Goal: Task Accomplishment & Management: Manage account settings

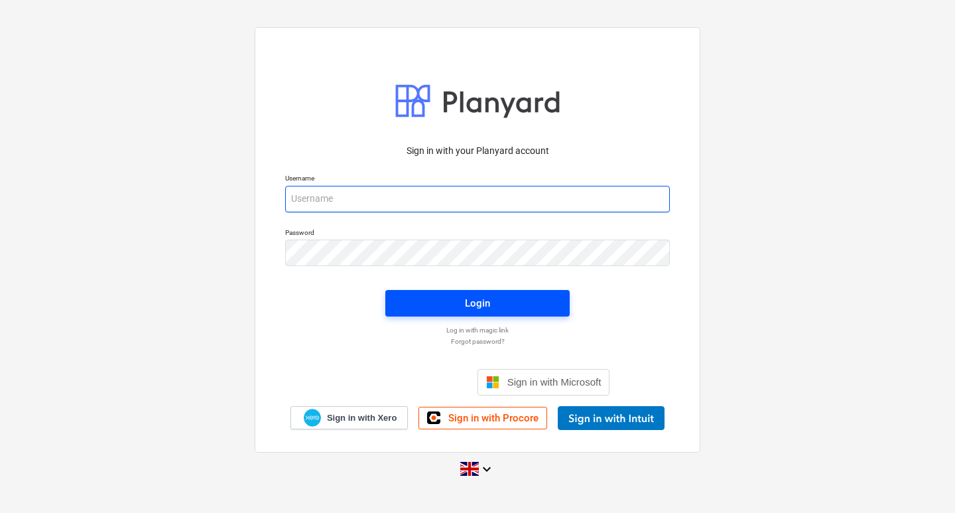
type input "[EMAIL_ADDRESS][DOMAIN_NAME]"
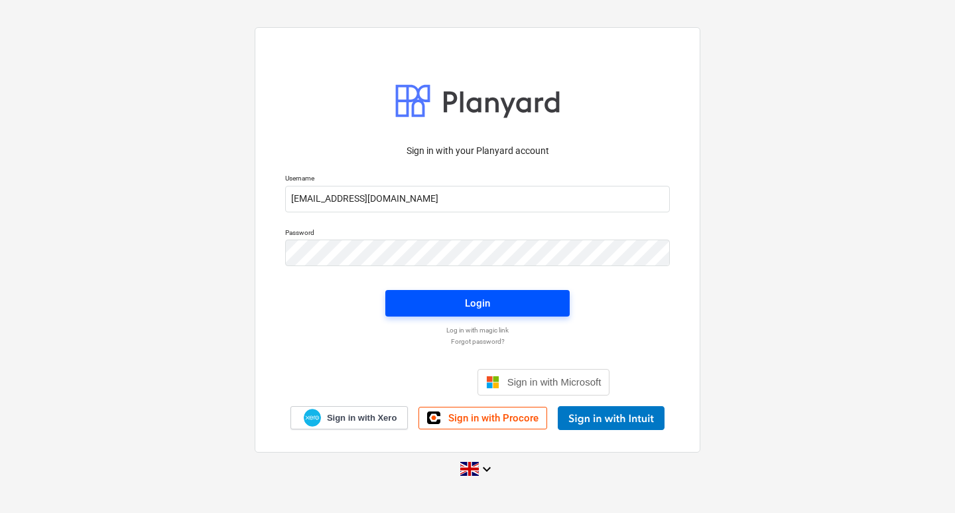
click at [429, 307] on span "Login" at bounding box center [477, 303] width 153 height 17
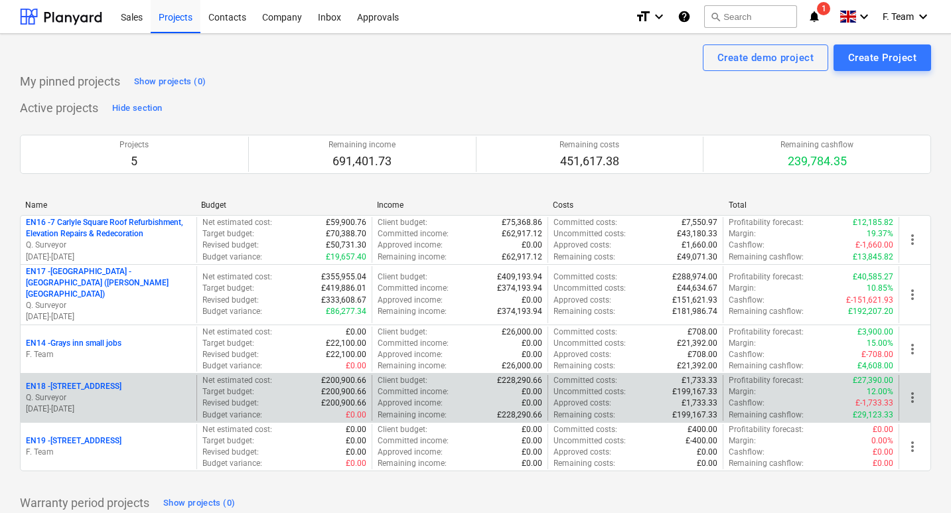
click at [58, 381] on p "EN18 - [STREET_ADDRESS]" at bounding box center [74, 386] width 96 height 11
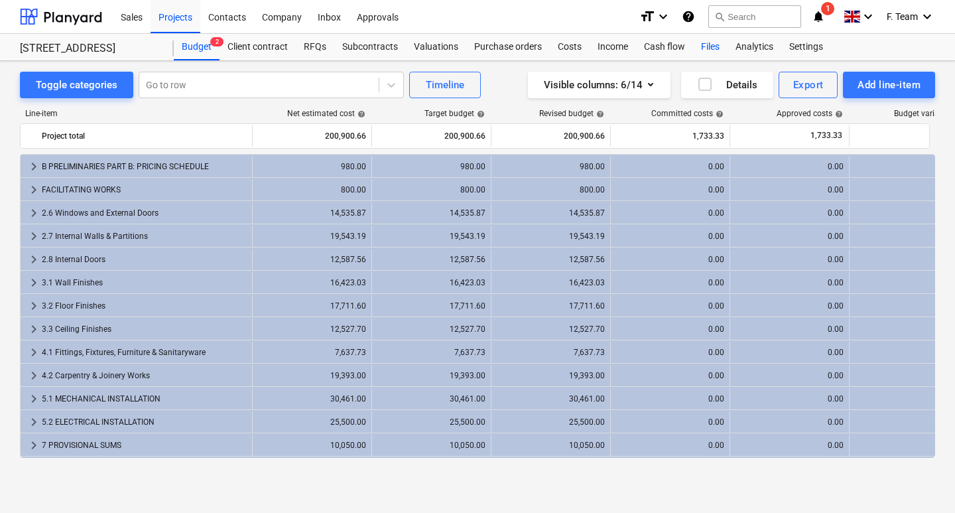
click at [701, 50] on div "Files" at bounding box center [710, 47] width 35 height 27
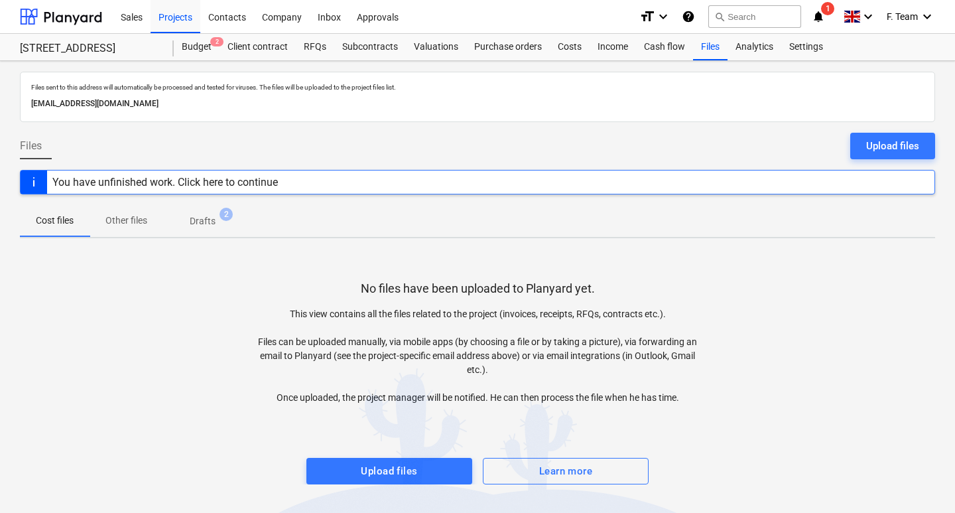
drag, startPoint x: 27, startPoint y: 101, endPoint x: 272, endPoint y: 102, distance: 244.8
click at [272, 102] on div "Files sent to this address will automatically be processed and tested for virus…" at bounding box center [478, 97] width 916 height 50
copy p "[EMAIL_ADDRESS][DOMAIN_NAME]"
click at [177, 297] on div "No files have been uploaded to Planyard yet. This view contains all the files r…" at bounding box center [478, 367] width 916 height 236
drag, startPoint x: 17, startPoint y: 46, endPoint x: 113, endPoint y: 48, distance: 95.6
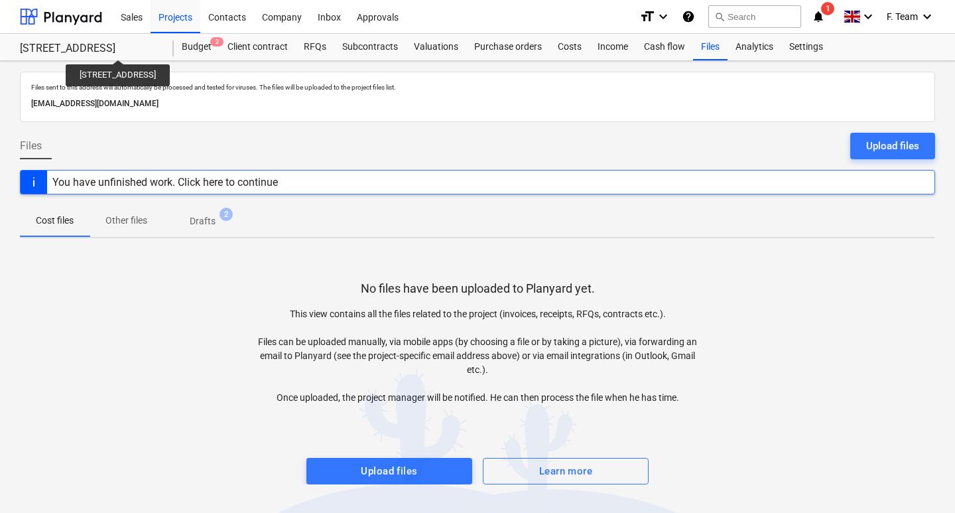
click at [113, 48] on div "[STREET_ADDRESS] [STREET_ADDRESS] Budget 2 Client contract RFQs Subcontracts Va…" at bounding box center [477, 47] width 955 height 27
click at [88, 19] on div at bounding box center [61, 16] width 82 height 33
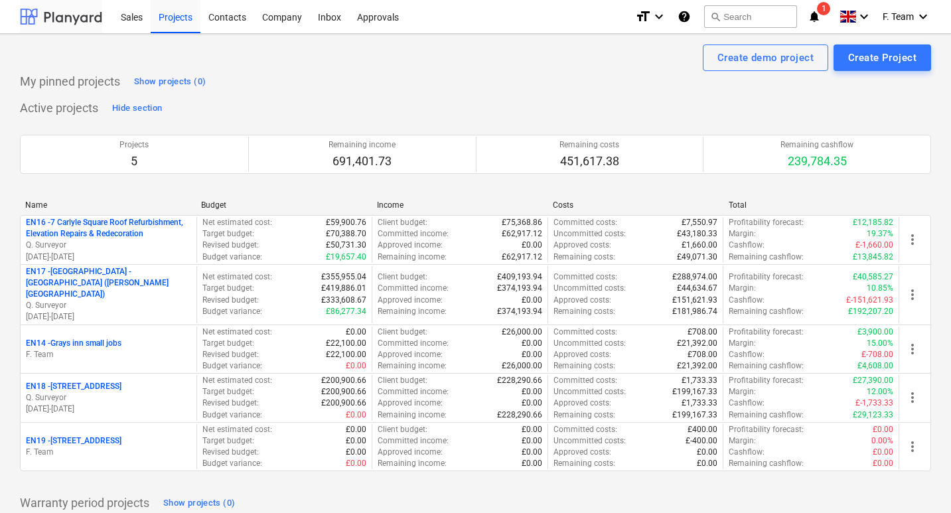
click at [72, 17] on div at bounding box center [61, 16] width 82 height 33
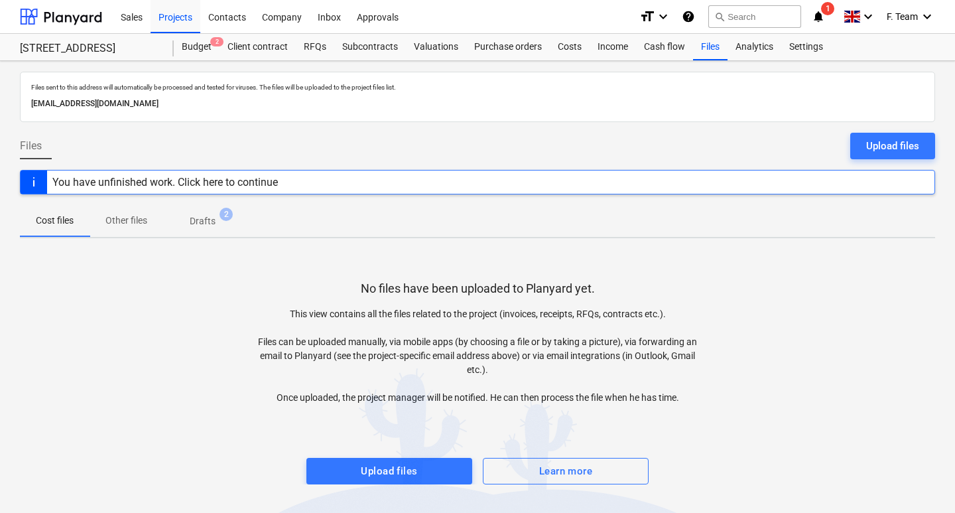
click at [214, 408] on div at bounding box center [478, 418] width 916 height 27
click at [61, 17] on div at bounding box center [61, 16] width 82 height 33
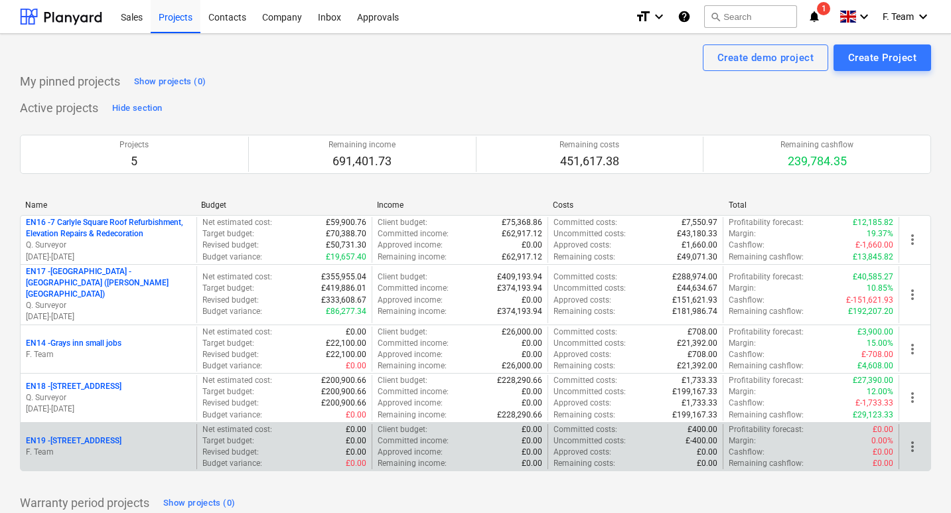
click at [66, 435] on p "EN19 - [STREET_ADDRESS]" at bounding box center [74, 440] width 96 height 11
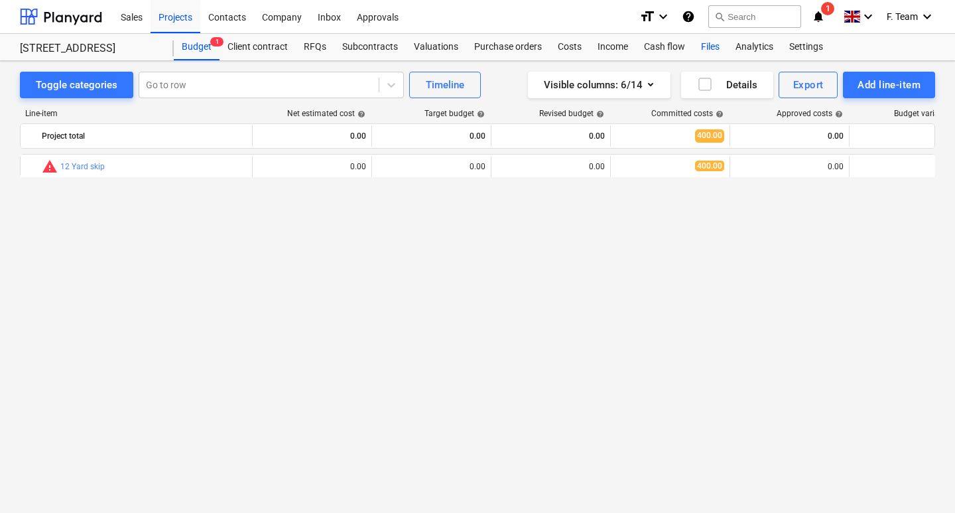
click at [706, 46] on div "Files" at bounding box center [710, 47] width 35 height 27
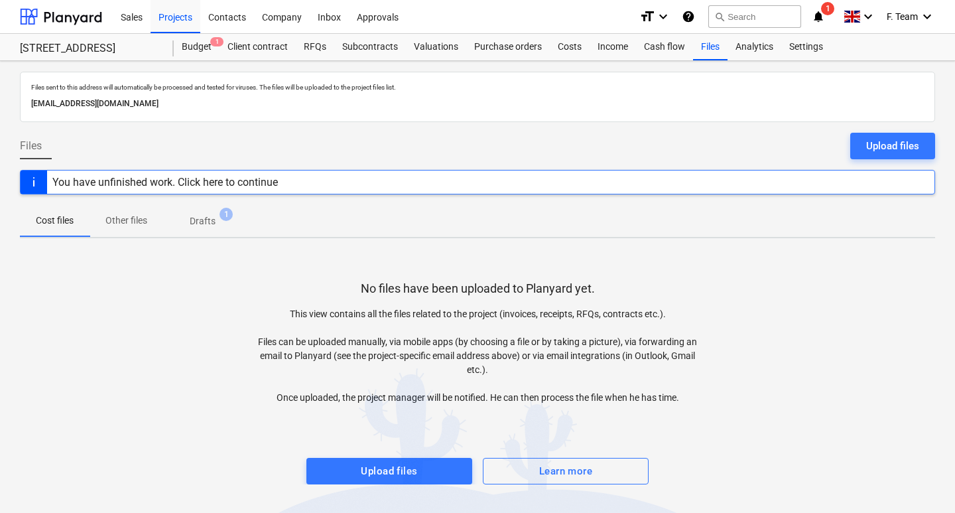
drag, startPoint x: 21, startPoint y: 104, endPoint x: 267, endPoint y: 106, distance: 246.2
click at [267, 106] on div "Files sent to this address will automatically be processed and tested for virus…" at bounding box center [478, 97] width 916 height 50
copy p "[EMAIL_ADDRESS][DOMAIN_NAME]"
click at [217, 271] on div "No files have been uploaded to Planyard yet. This view contains all the files r…" at bounding box center [478, 367] width 916 height 236
click at [208, 211] on span "Drafts 1" at bounding box center [202, 221] width 79 height 24
